Goal: Information Seeking & Learning: Check status

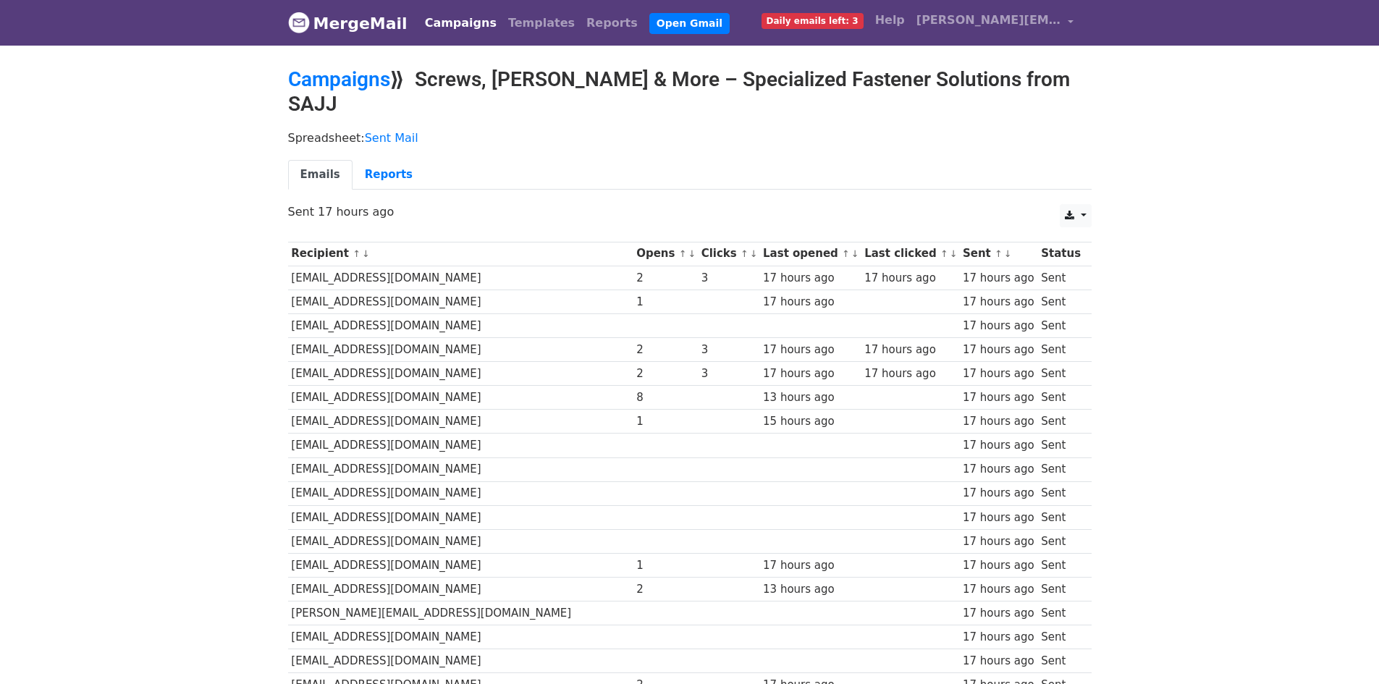
click at [1101, 284] on div "Recipient ↑ ↓ Opens ↑ ↓ Clicks ↑ ↓ Last opened ↑ ↓ Last clicked ↑ ↓ Sent ↑ ↓ St…" at bounding box center [689, 563] width 825 height 658
click at [375, 160] on link "Reports" at bounding box center [388, 175] width 72 height 30
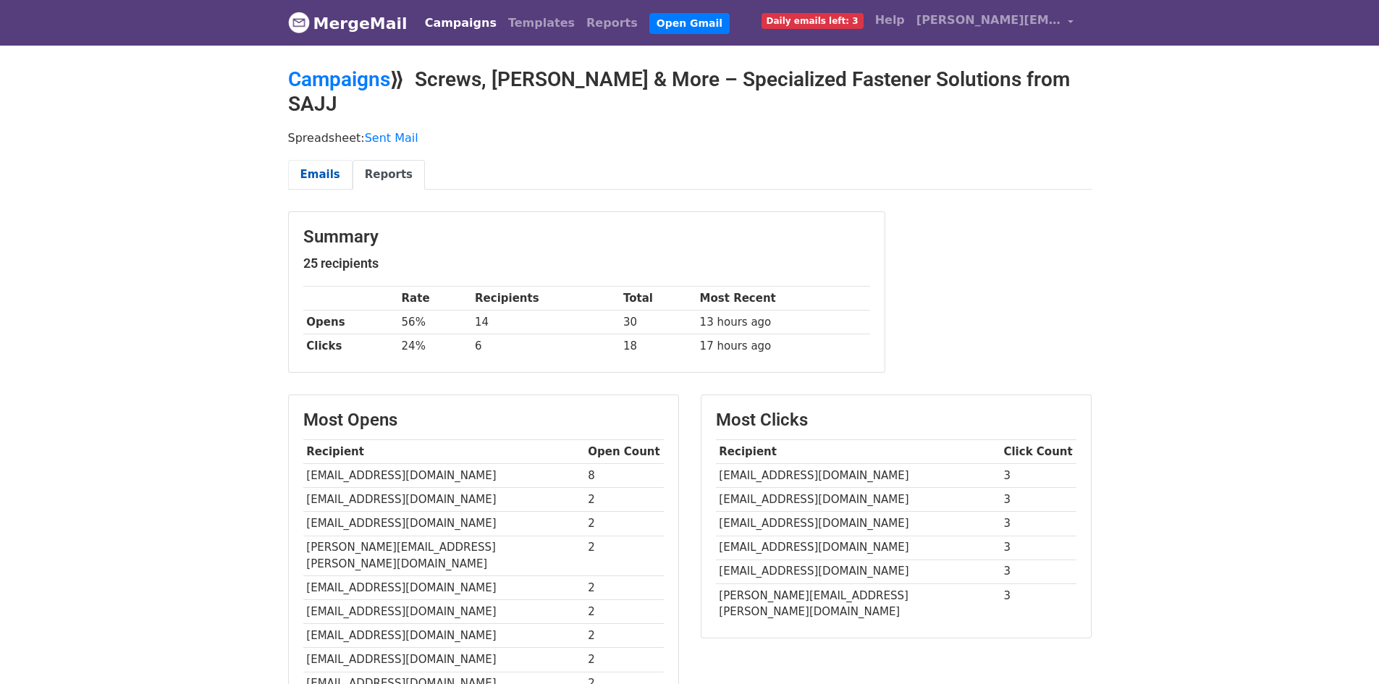
click at [310, 162] on link "Emails" at bounding box center [320, 175] width 64 height 30
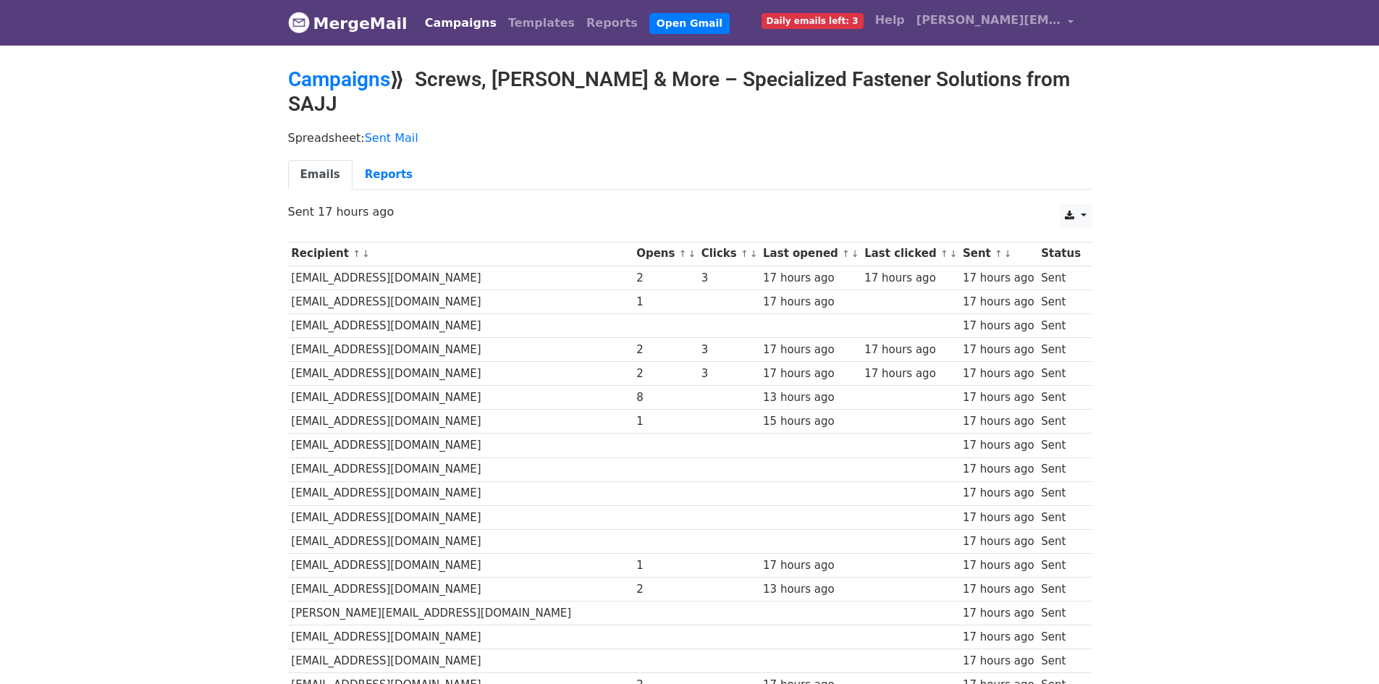
click at [355, 19] on link "MergeMail" at bounding box center [347, 23] width 119 height 30
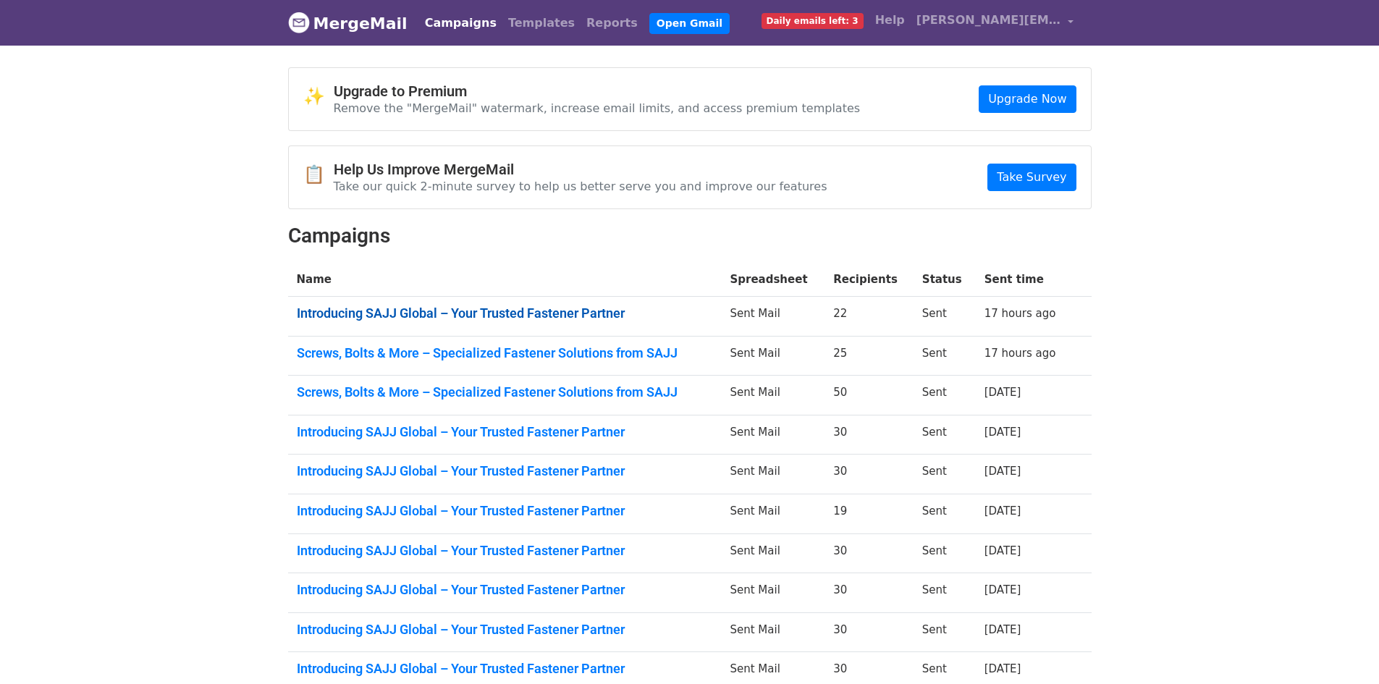
click at [527, 305] on link "Introducing SAJJ Global – Your Trusted Fastener Partner" at bounding box center [505, 313] width 416 height 16
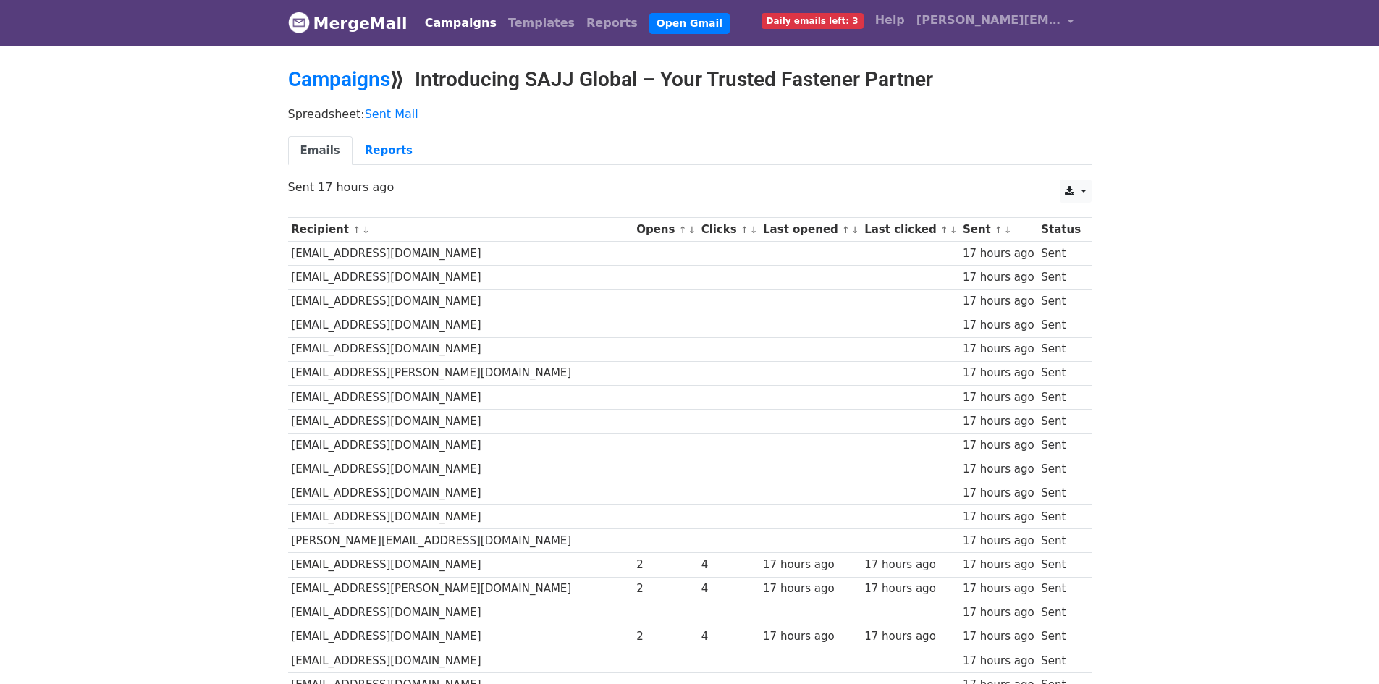
click at [355, 35] on link "MergeMail" at bounding box center [347, 23] width 119 height 30
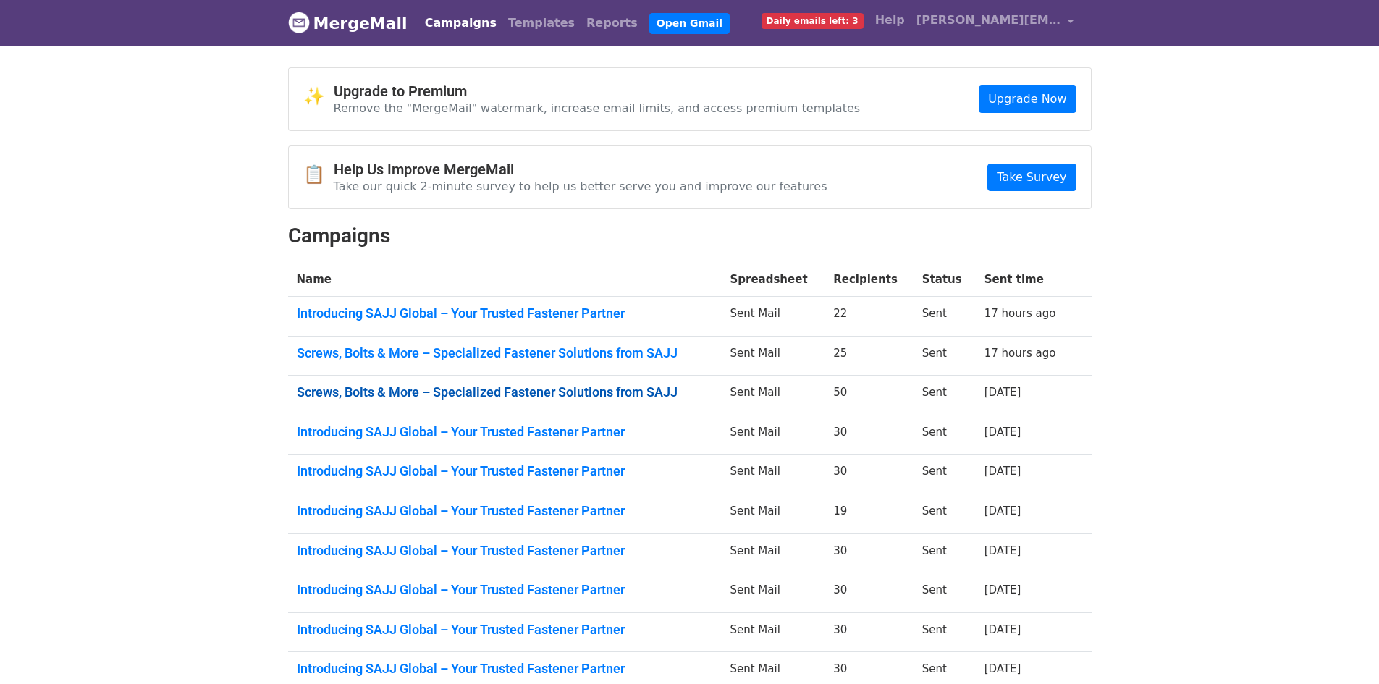
click at [557, 398] on link "Screws, Bolts & More – Specialized Fastener Solutions from SAJJ" at bounding box center [505, 392] width 416 height 16
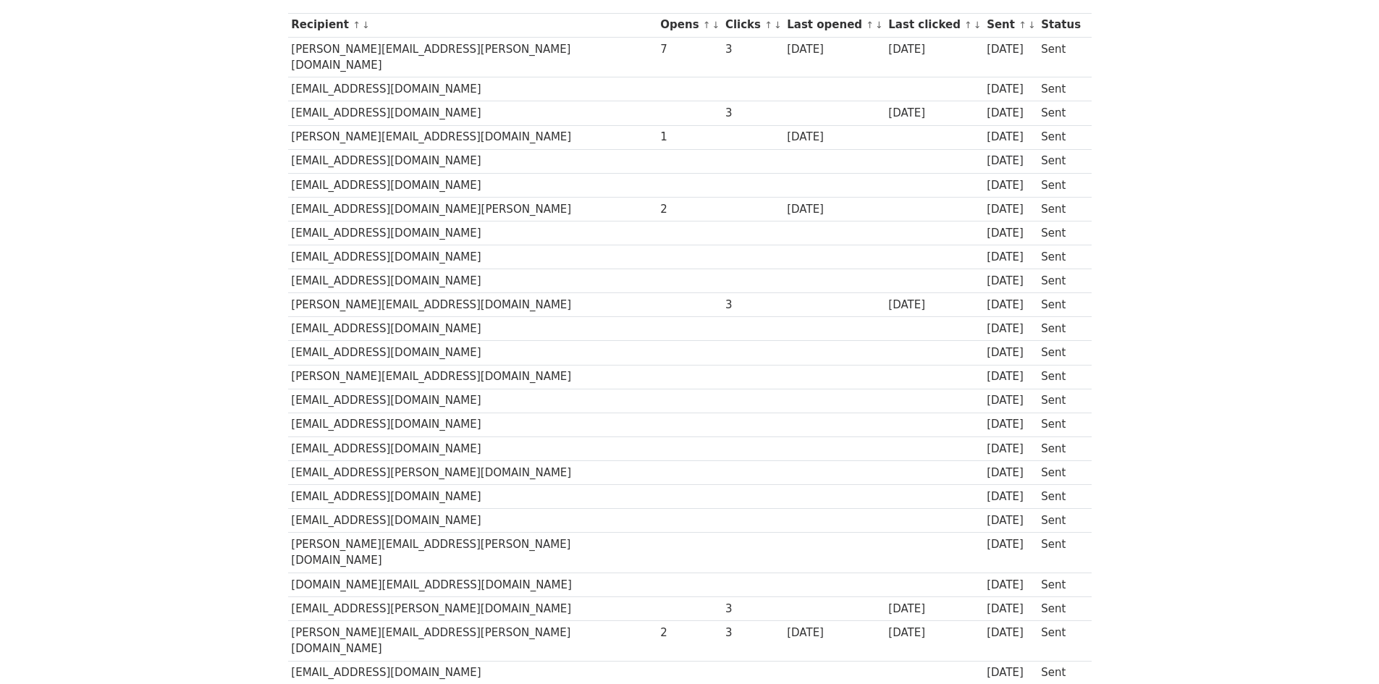
scroll to position [87, 0]
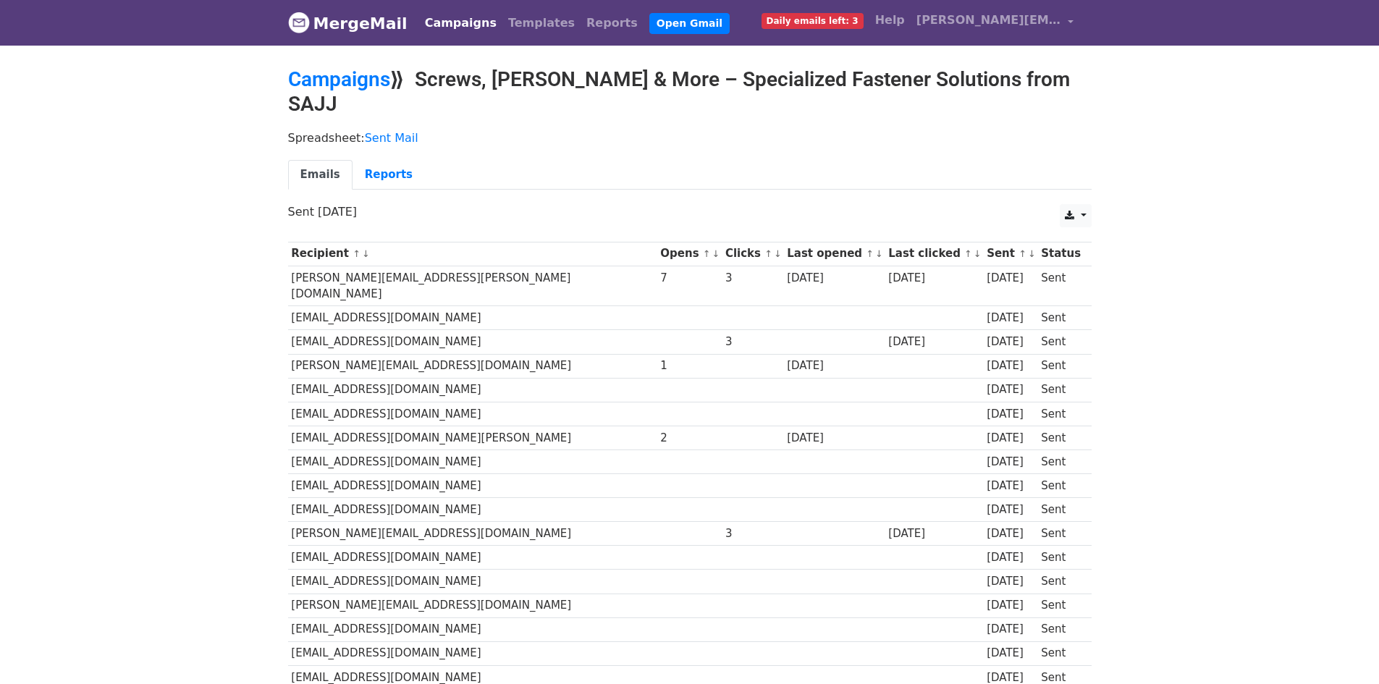
scroll to position [87, 0]
